Goal: Use online tool/utility: Utilize a website feature to perform a specific function

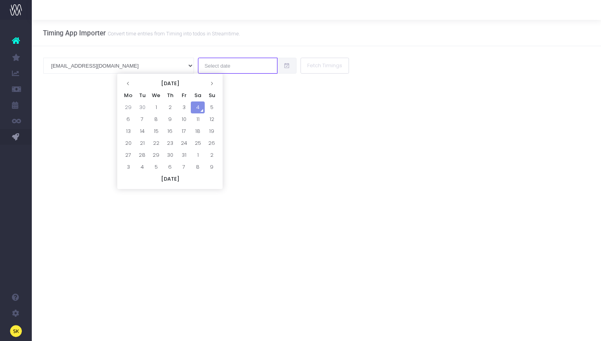
click at [198, 66] on input "text" at bounding box center [237, 66] width 79 height 16
click at [71, 104] on div "Timing App Importer Convert time entries from Timing into todos in Streamtime. …" at bounding box center [316, 180] width 569 height 321
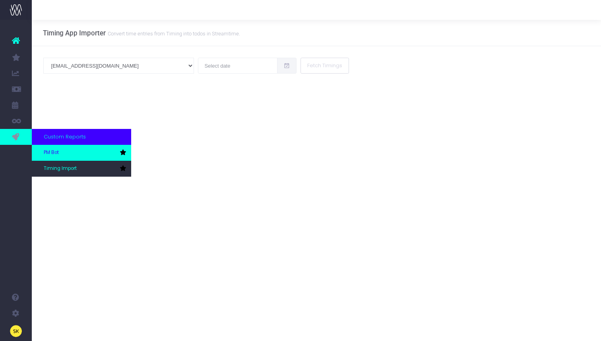
click at [53, 155] on span "PM Bot" at bounding box center [51, 152] width 15 height 7
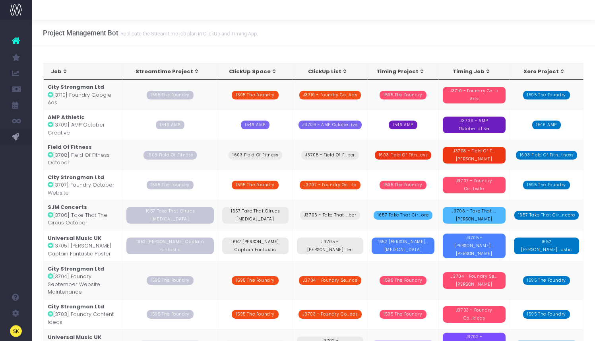
drag, startPoint x: 95, startPoint y: 183, endPoint x: 99, endPoint y: 185, distance: 4.8
click at [99, 185] on td "City Strongman Ltd [3707] Foundry October Website" at bounding box center [83, 185] width 79 height 30
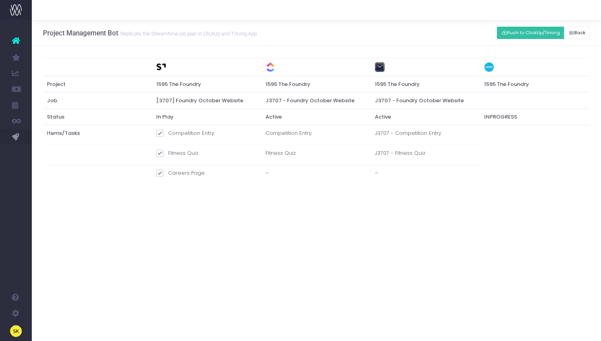
drag, startPoint x: 160, startPoint y: 153, endPoint x: 163, endPoint y: 143, distance: 11.2
click at [160, 153] on span at bounding box center [159, 152] width 7 height 7
click at [168, 153] on input "Fitness Quiz" at bounding box center [170, 151] width 5 height 5
checkbox input "false"
click at [162, 134] on span at bounding box center [159, 133] width 7 height 7
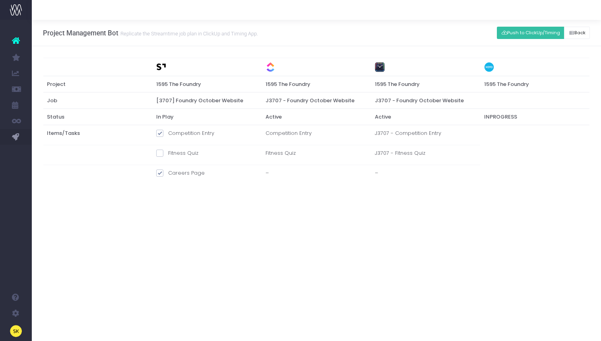
click at [168, 134] on input "Competition Entry" at bounding box center [170, 131] width 5 height 5
checkbox input "false"
click at [550, 34] on button "Push to ClickUp/Timing" at bounding box center [531, 33] width 68 height 12
